Goal: Task Accomplishment & Management: Manage account settings

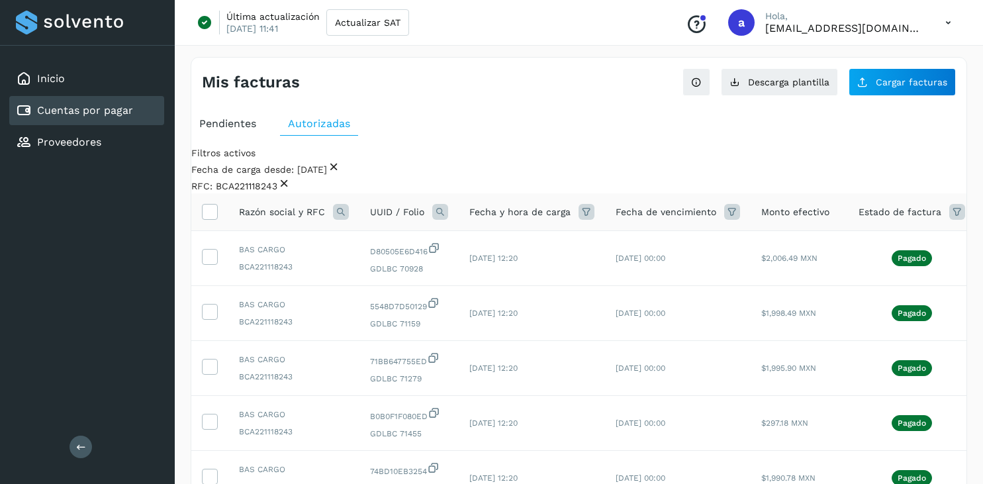
select select "**"
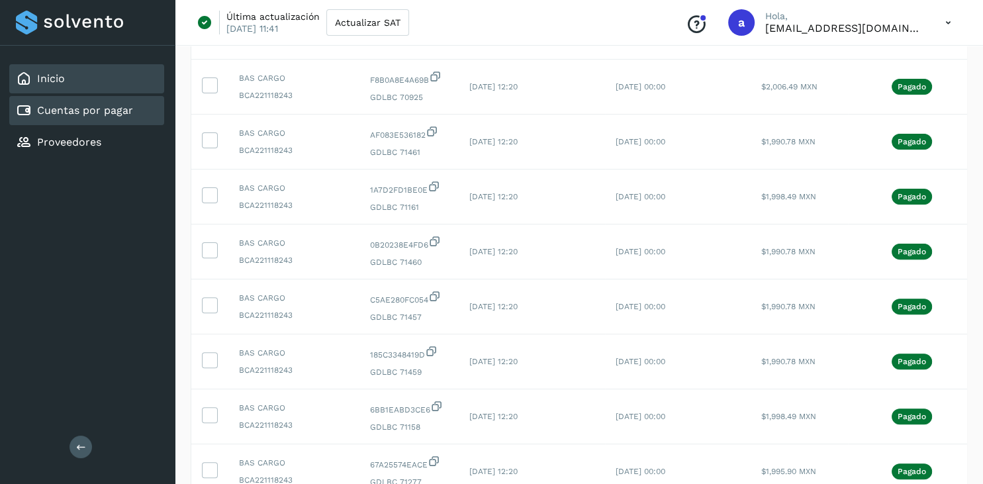
click at [64, 82] on link "Inicio" at bounding box center [51, 78] width 28 height 13
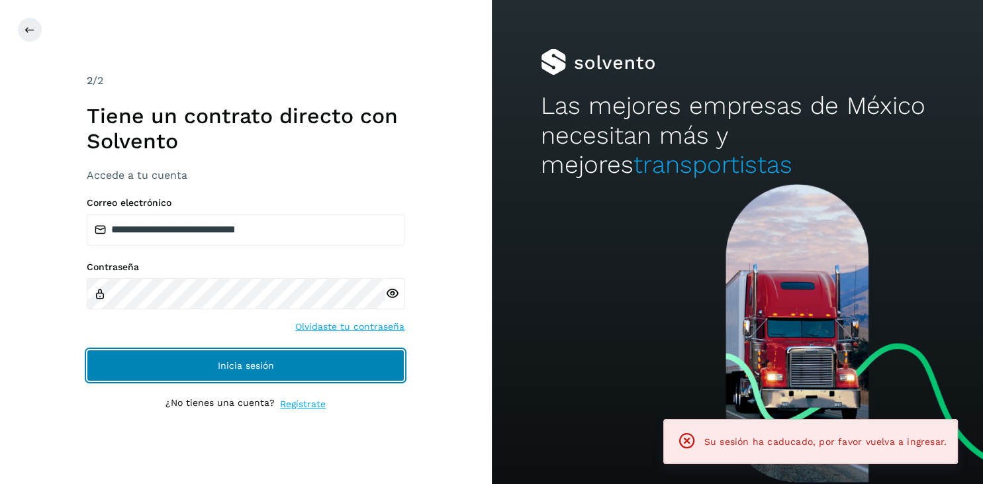
click at [253, 372] on button "Inicia sesión" at bounding box center [246, 365] width 318 height 32
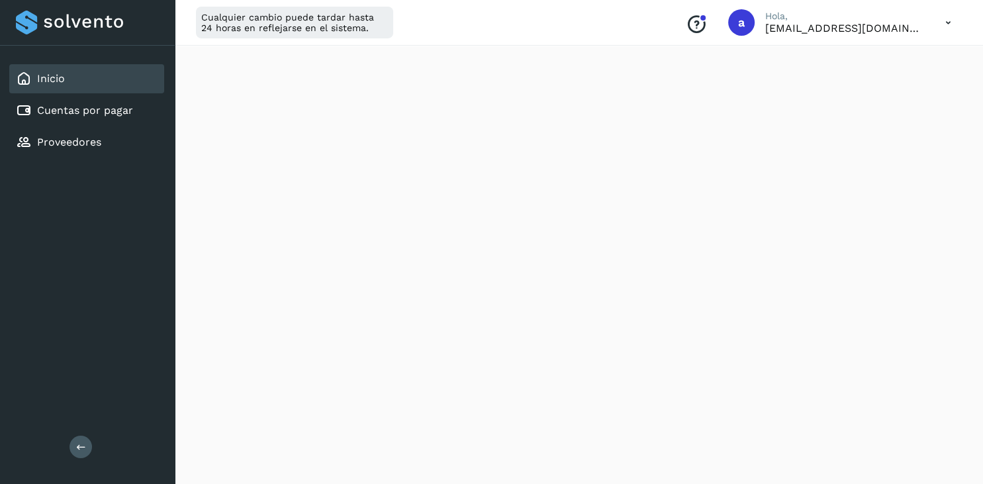
scroll to position [796, 0]
click at [737, 30] on div "a" at bounding box center [741, 22] width 26 height 26
click at [73, 107] on link "Cuentas por pagar" at bounding box center [85, 110] width 96 height 13
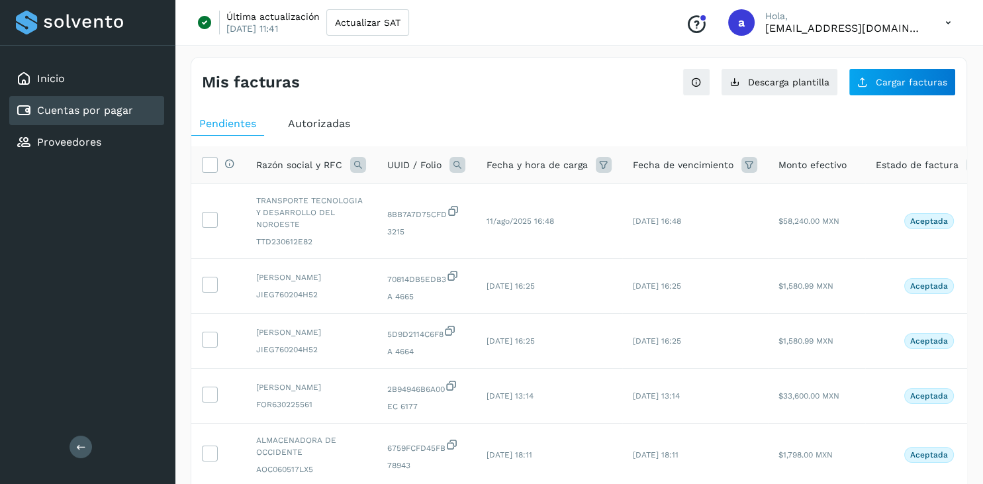
click at [303, 128] on span "Autorizadas" at bounding box center [319, 123] width 62 height 13
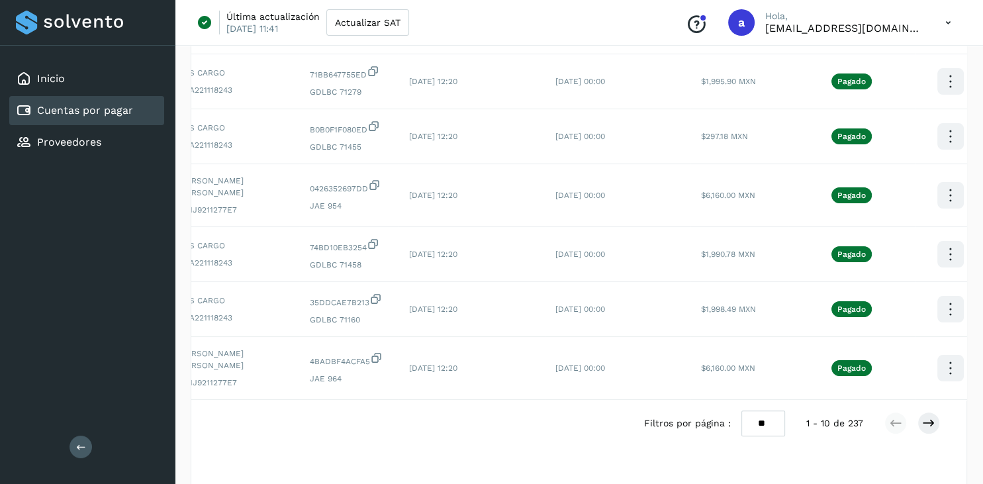
scroll to position [0, 73]
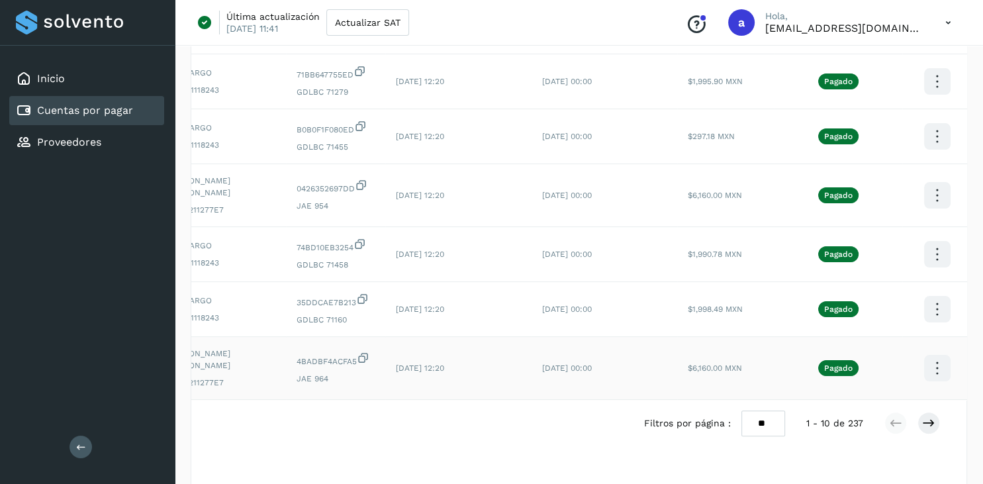
click at [931, 373] on icon at bounding box center [936, 368] width 31 height 31
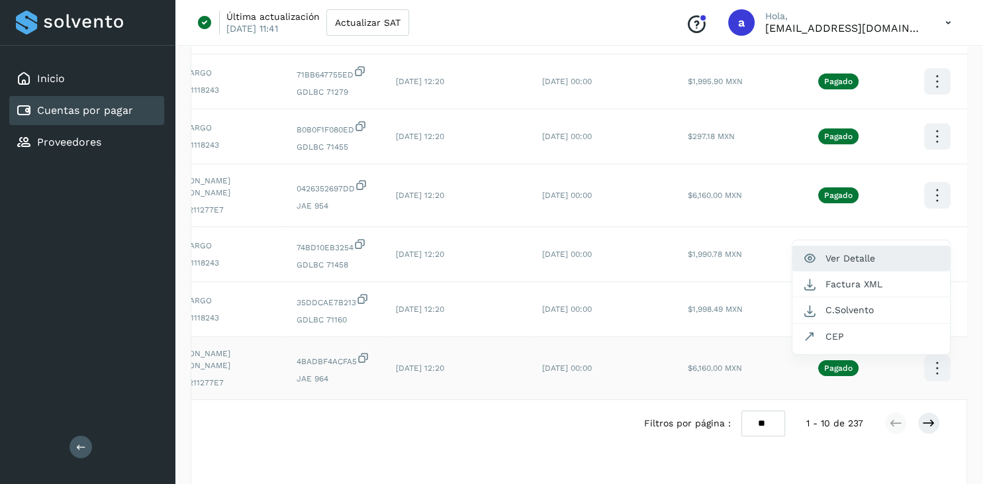
click at [843, 256] on button "Ver Detalle" at bounding box center [870, 259] width 157 height 26
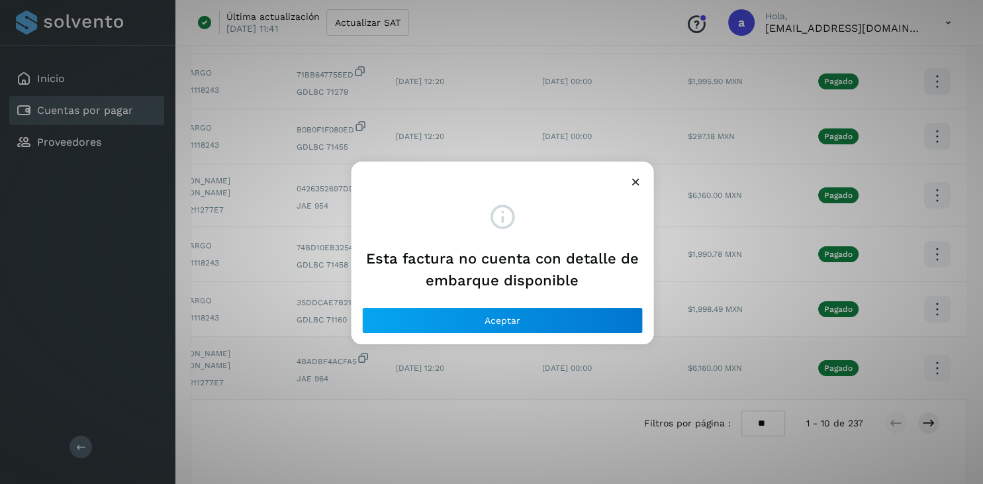
click at [633, 179] on icon at bounding box center [636, 182] width 14 height 14
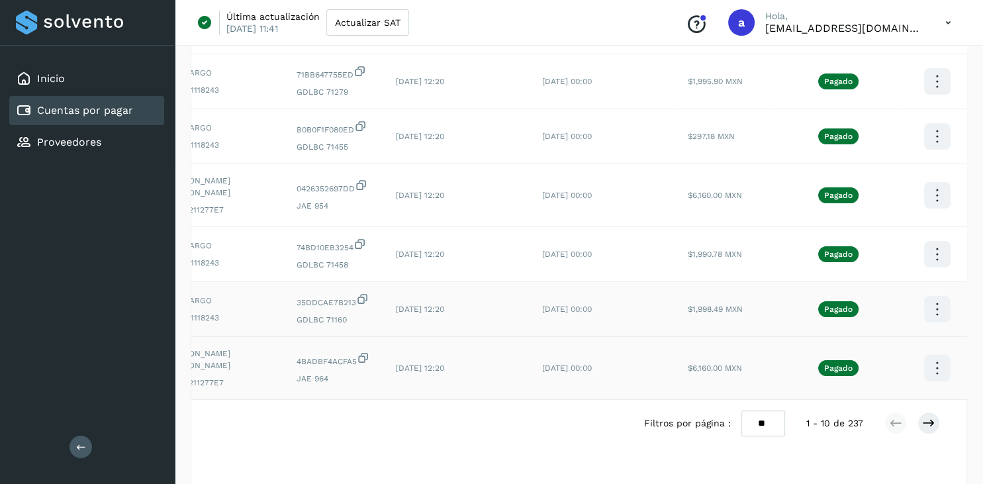
click at [922, 312] on icon at bounding box center [936, 309] width 31 height 31
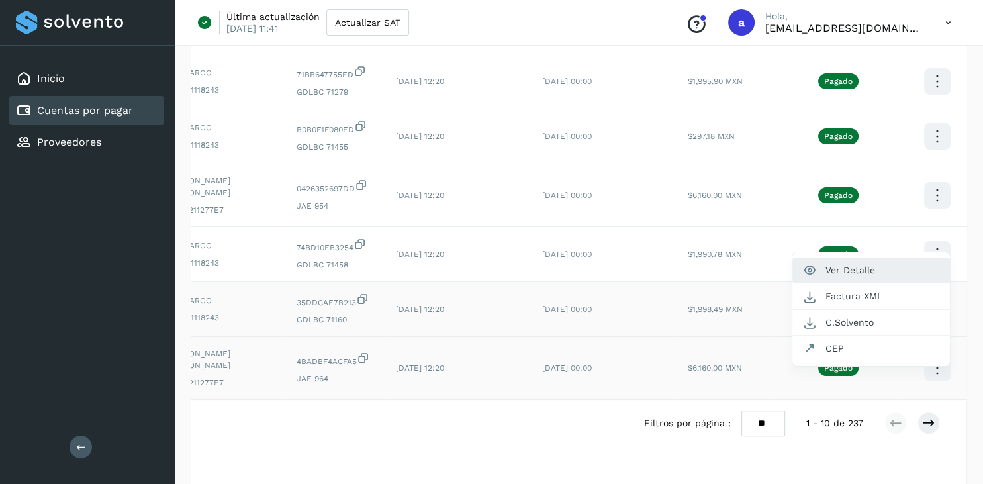
click at [825, 273] on button "Ver Detalle" at bounding box center [870, 270] width 157 height 26
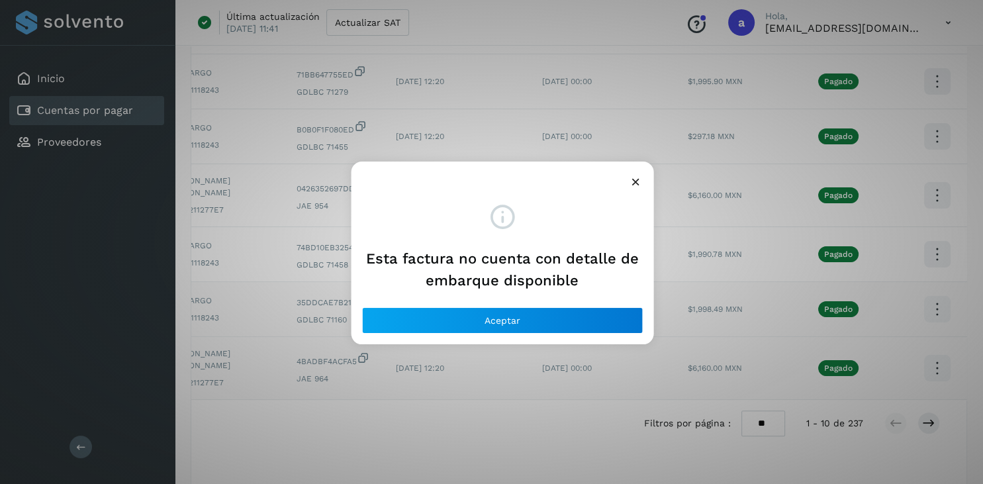
click at [623, 173] on div at bounding box center [502, 176] width 302 height 30
click at [643, 184] on div at bounding box center [502, 176] width 302 height 30
click at [637, 177] on icon at bounding box center [636, 182] width 14 height 14
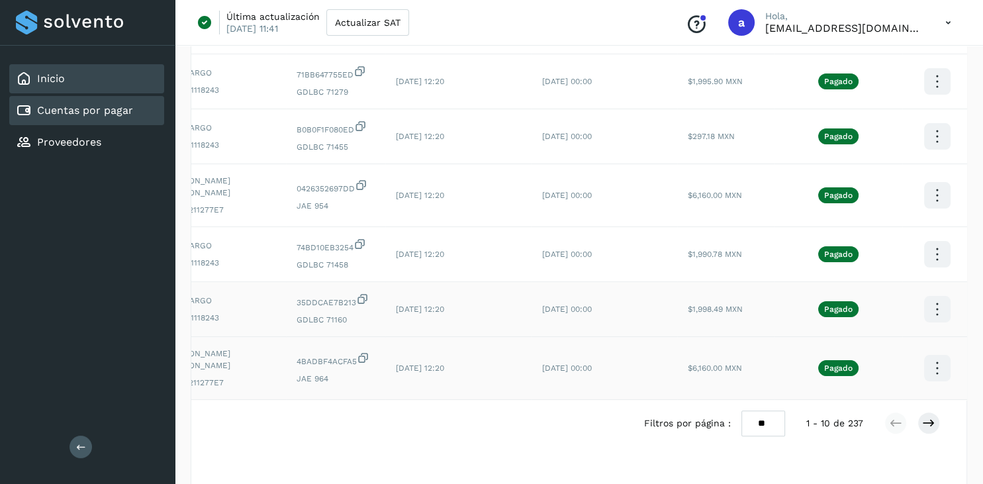
click at [49, 71] on div "Inicio" at bounding box center [40, 79] width 49 height 16
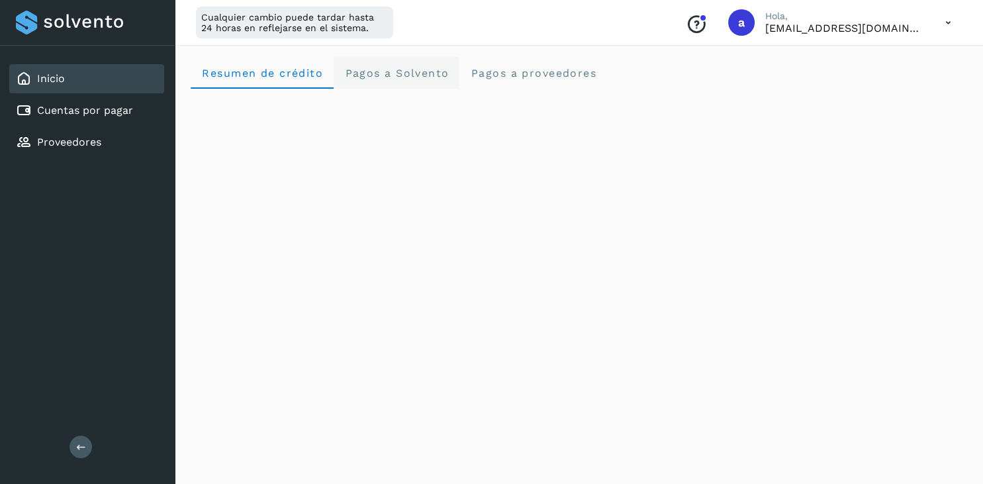
click at [388, 79] on Solvento "Pagos a Solvento" at bounding box center [397, 73] width 126 height 32
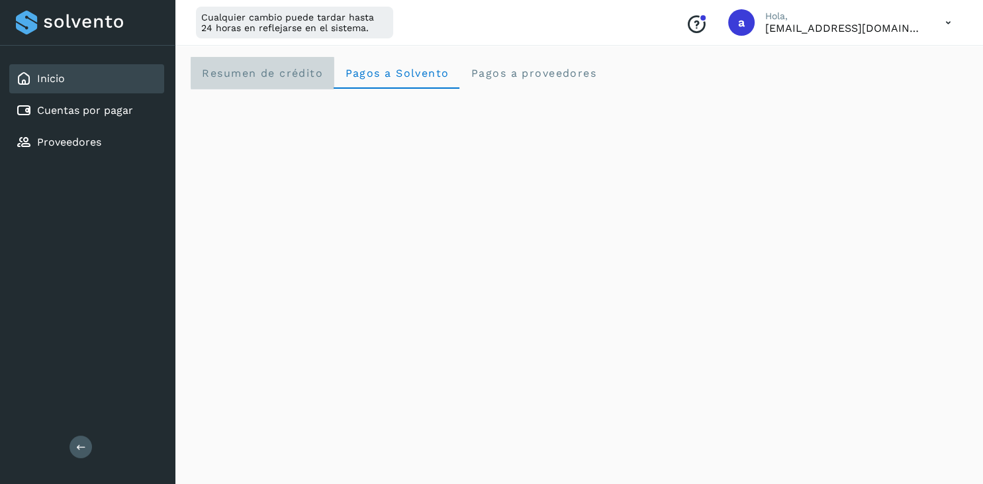
click at [263, 78] on span "Resumen de crédito" at bounding box center [262, 73] width 122 height 13
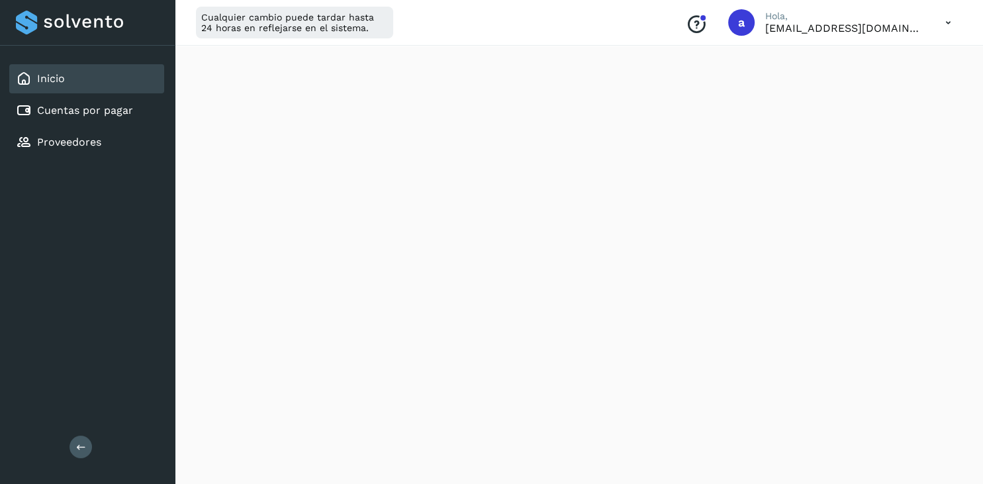
scroll to position [559, 0]
click at [662, 20] on div "Cualquier cambio puede tardar hasta 24 horas en reflejarse en el sistema. Conoc…" at bounding box center [579, 23] width 808 height 46
click at [719, 16] on div "Conoce nuestros beneficios a Hola, [EMAIL_ADDRESS][DOMAIN_NAME]" at bounding box center [818, 22] width 287 height 30
